Goal: Information Seeking & Learning: Learn about a topic

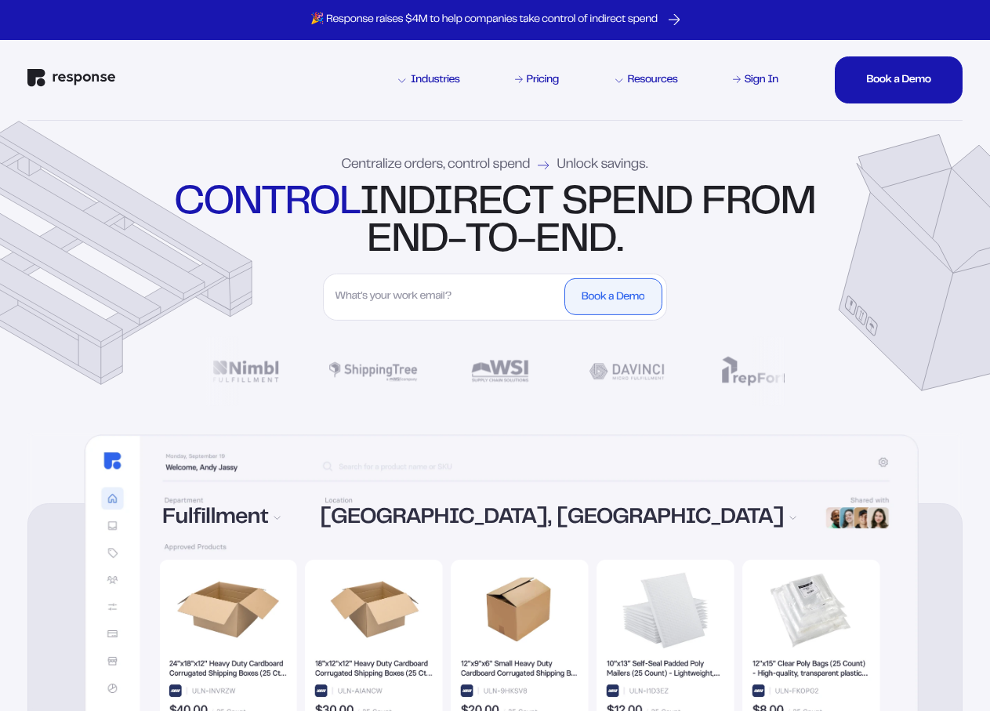
click at [357, 204] on strong "control" at bounding box center [267, 204] width 185 height 36
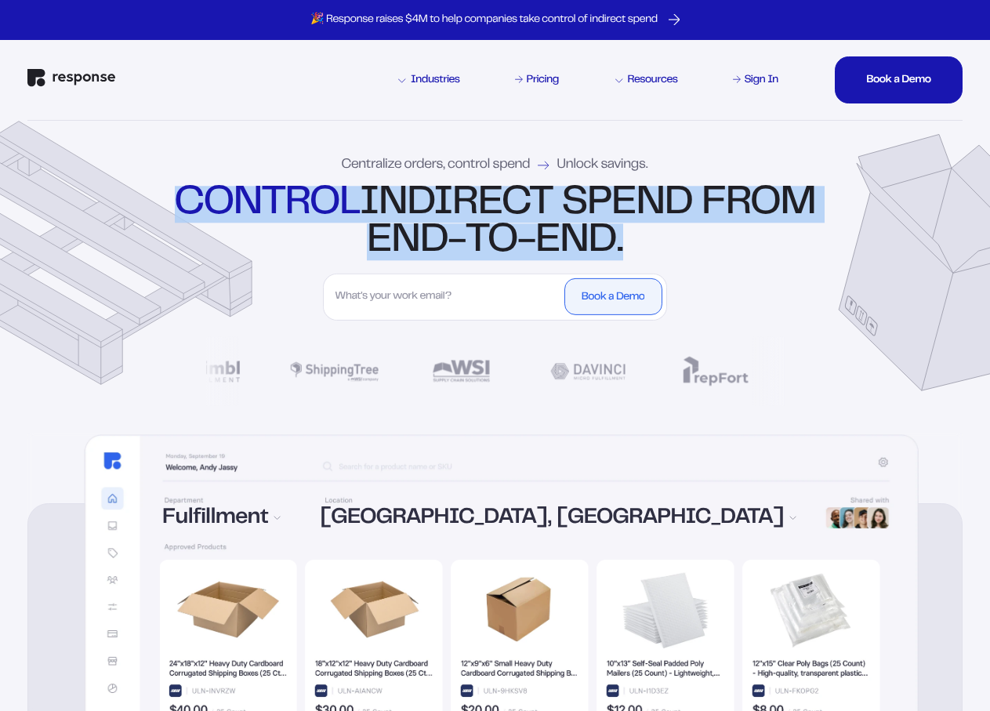
drag, startPoint x: 357, startPoint y: 204, endPoint x: 745, endPoint y: 244, distance: 390.0
click at [745, 244] on div "control indirect spend from end-to-end." at bounding box center [495, 223] width 648 height 74
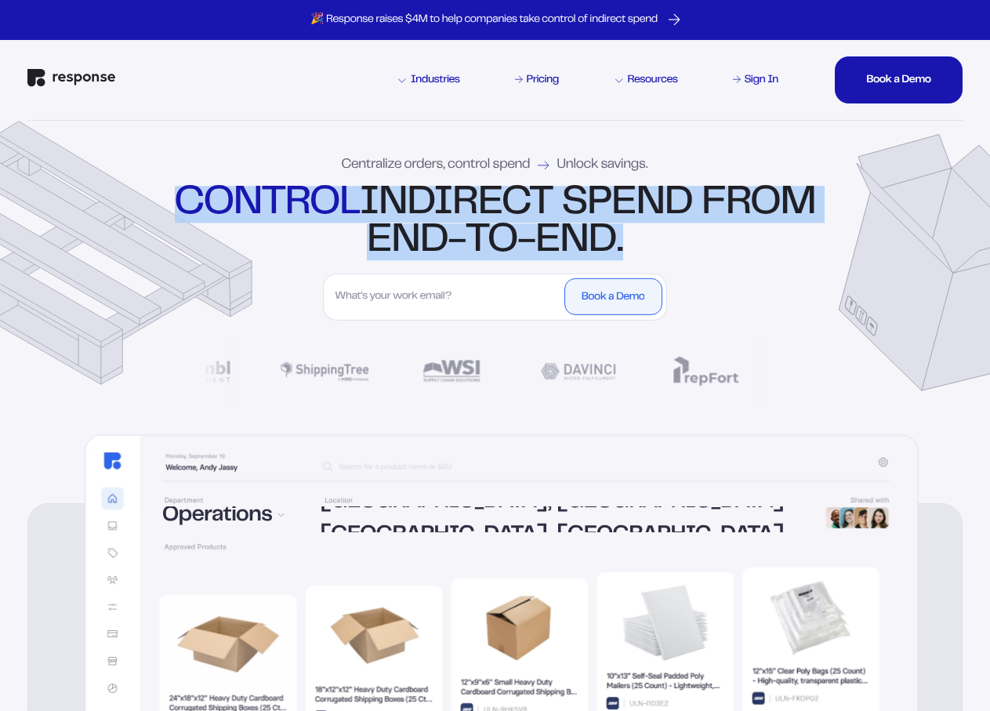
click at [745, 244] on div "control indirect spend from end-to-end." at bounding box center [495, 223] width 648 height 74
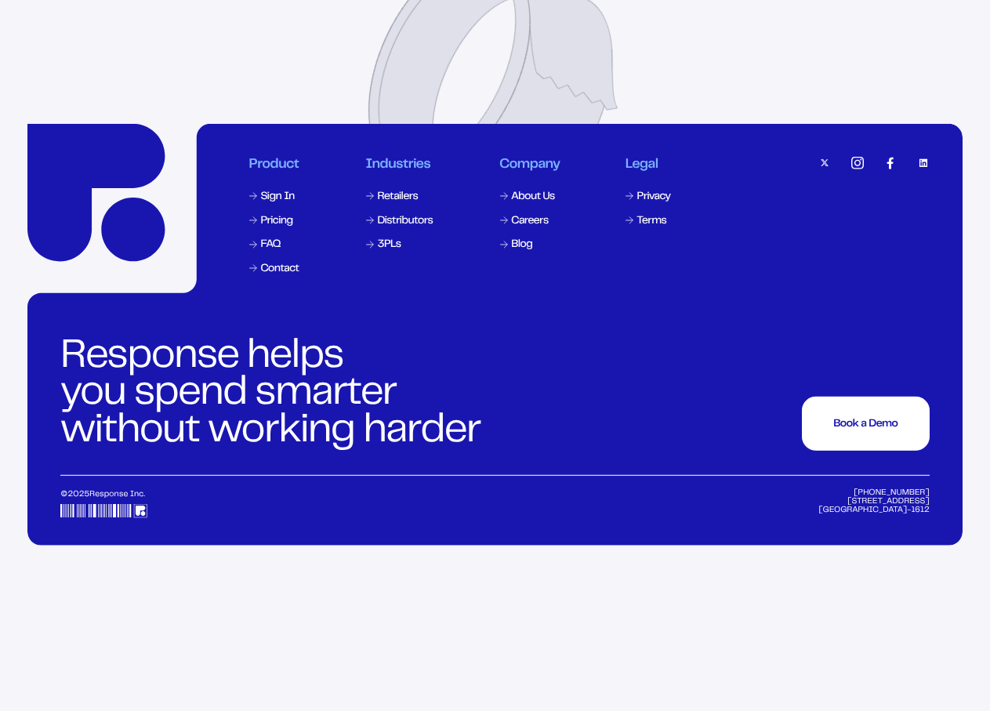
scroll to position [6638, 0]
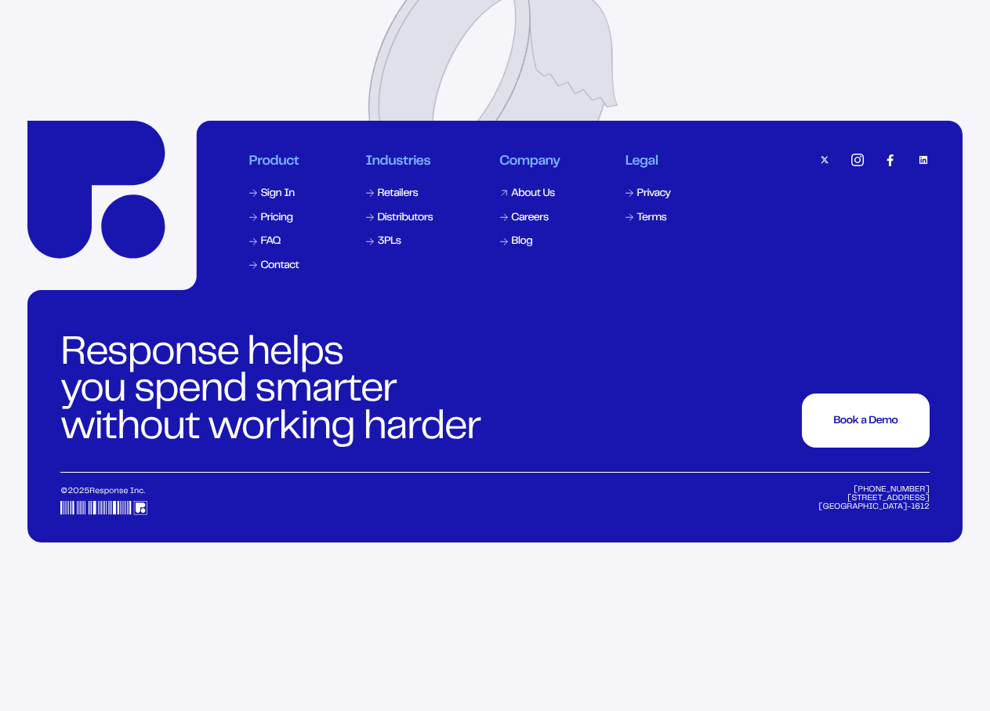
click at [527, 199] on div "About Us" at bounding box center [533, 193] width 44 height 11
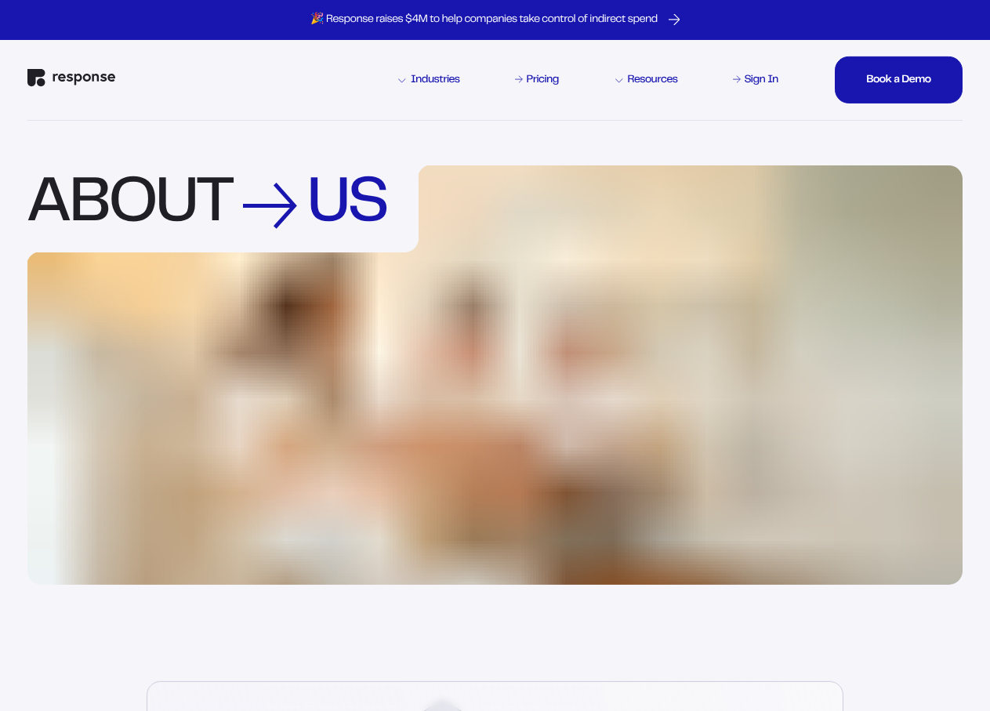
click at [535, 326] on img at bounding box center [494, 374] width 935 height 419
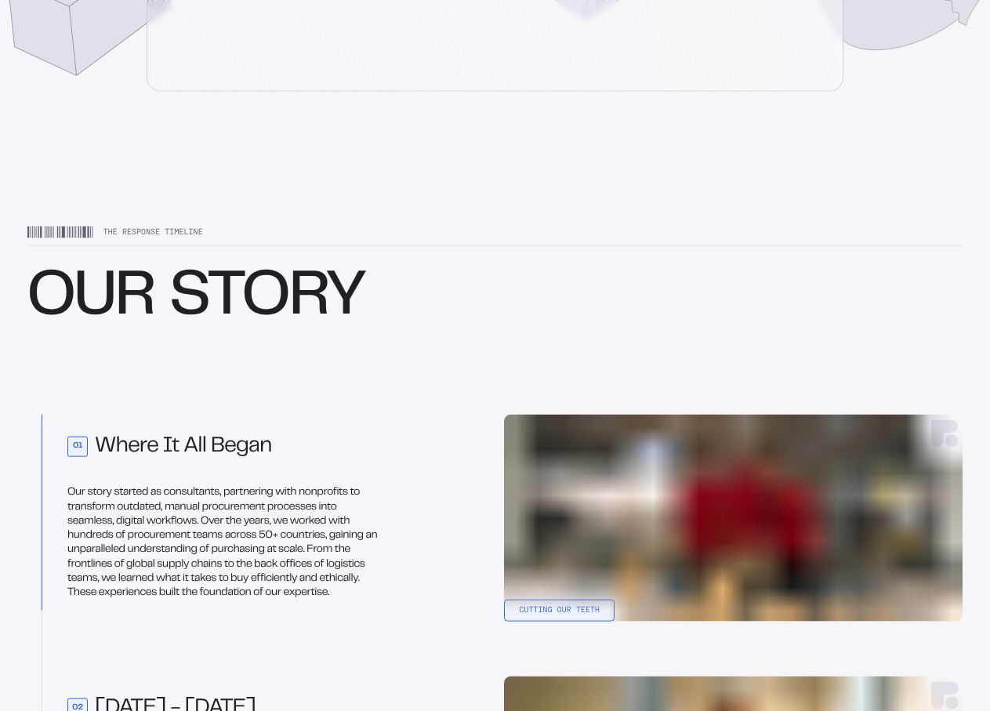
scroll to position [940, 0]
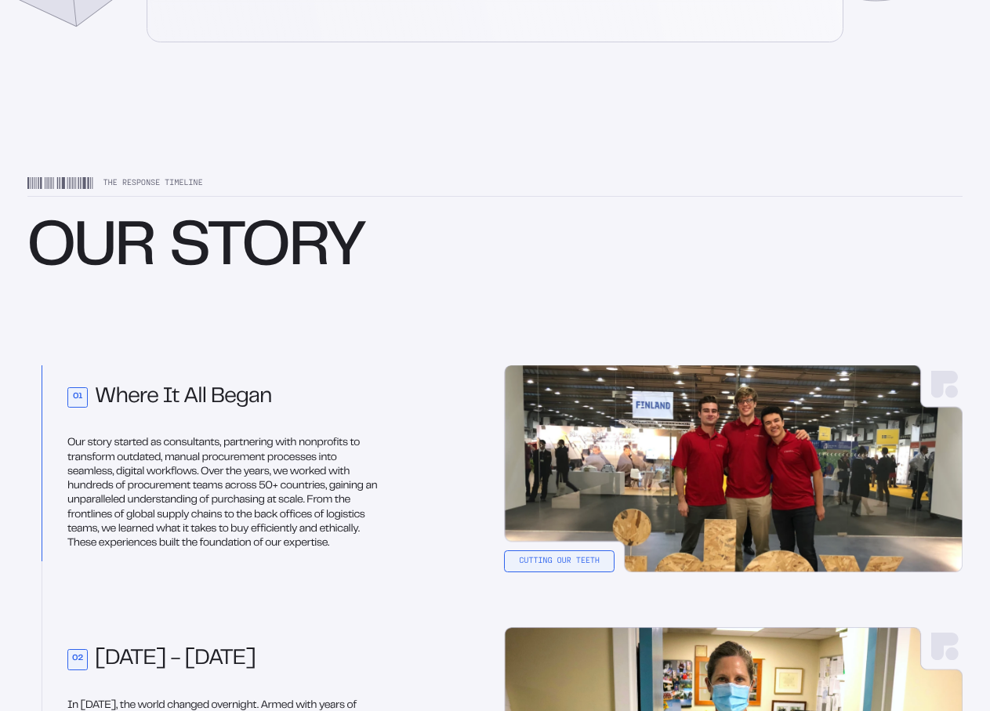
click at [181, 461] on p "Our story started as consultants, partnering with nonprofits to transform outda…" at bounding box center [225, 493] width 317 height 114
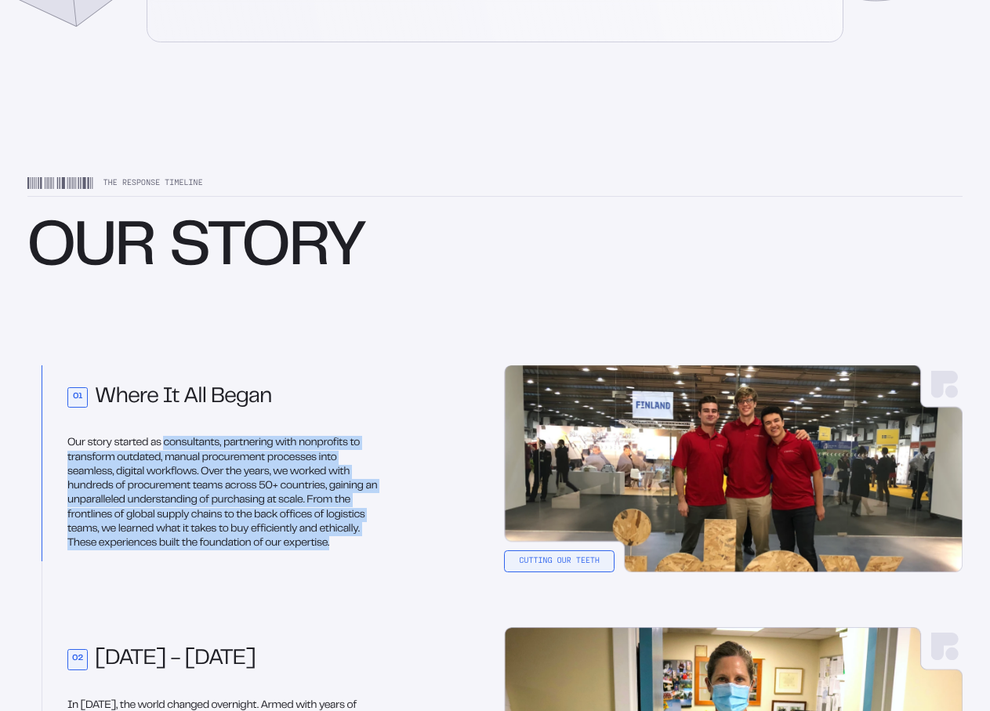
drag, startPoint x: 205, startPoint y: 465, endPoint x: 376, endPoint y: 566, distance: 198.5
click at [376, 550] on p "Our story started as consultants, partnering with nonprofits to transform outda…" at bounding box center [225, 493] width 317 height 114
